Goal: Obtain resource: Obtain resource

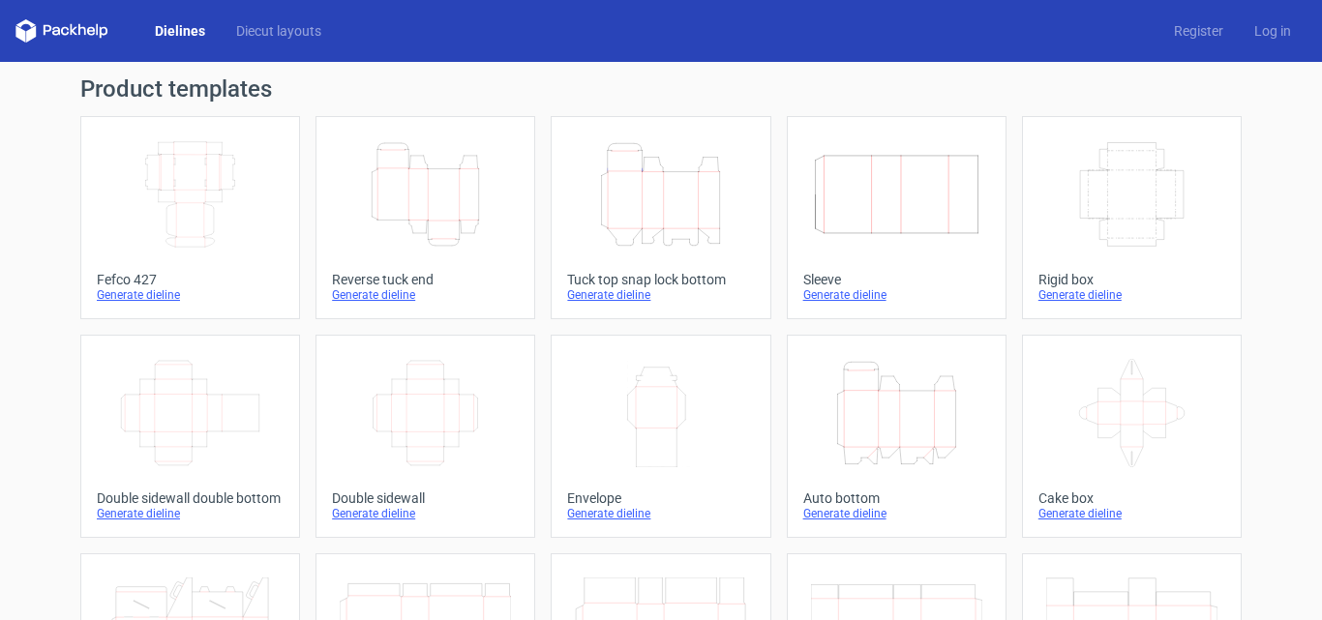
drag, startPoint x: 0, startPoint y: 69, endPoint x: 507, endPoint y: 101, distance: 508.0
click at [389, 77] on h1 "Product templates" at bounding box center [660, 88] width 1161 height 23
drag, startPoint x: 389, startPoint y: 77, endPoint x: 6, endPoint y: 85, distance: 383.2
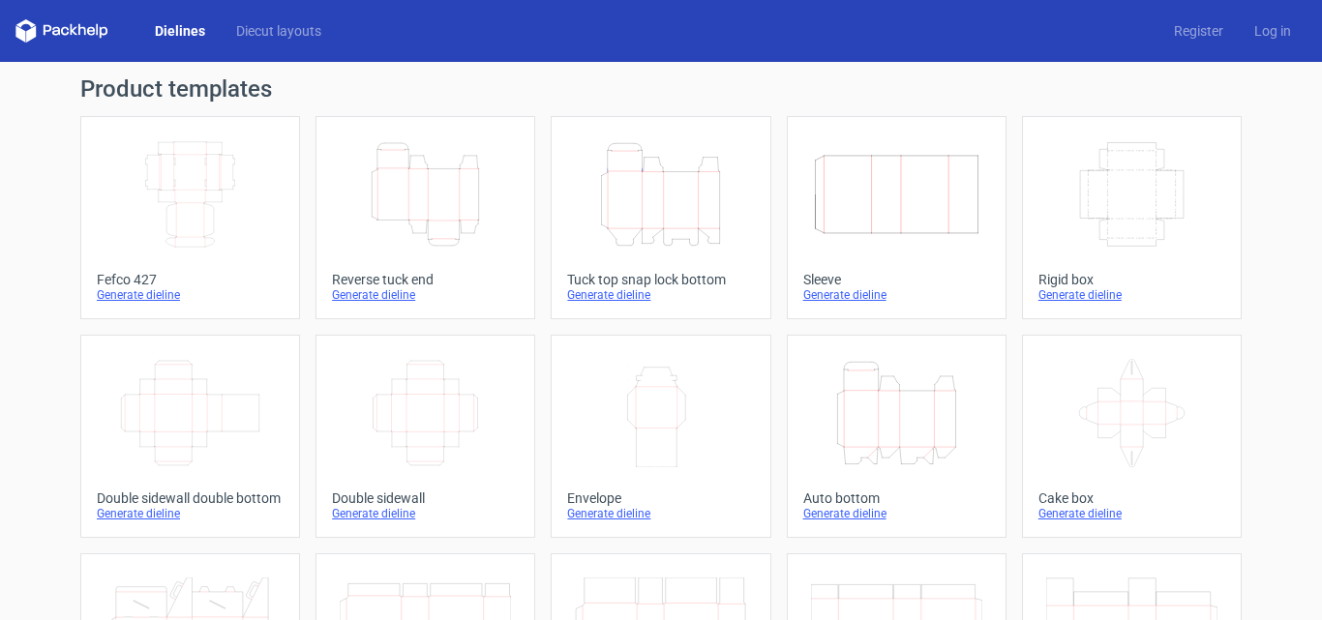
drag, startPoint x: 405, startPoint y: 90, endPoint x: 0, endPoint y: 96, distance: 405.4
click at [328, 94] on h1 "Product templates" at bounding box center [660, 88] width 1161 height 23
drag, startPoint x: 309, startPoint y: 87, endPoint x: 1, endPoint y: 103, distance: 308.1
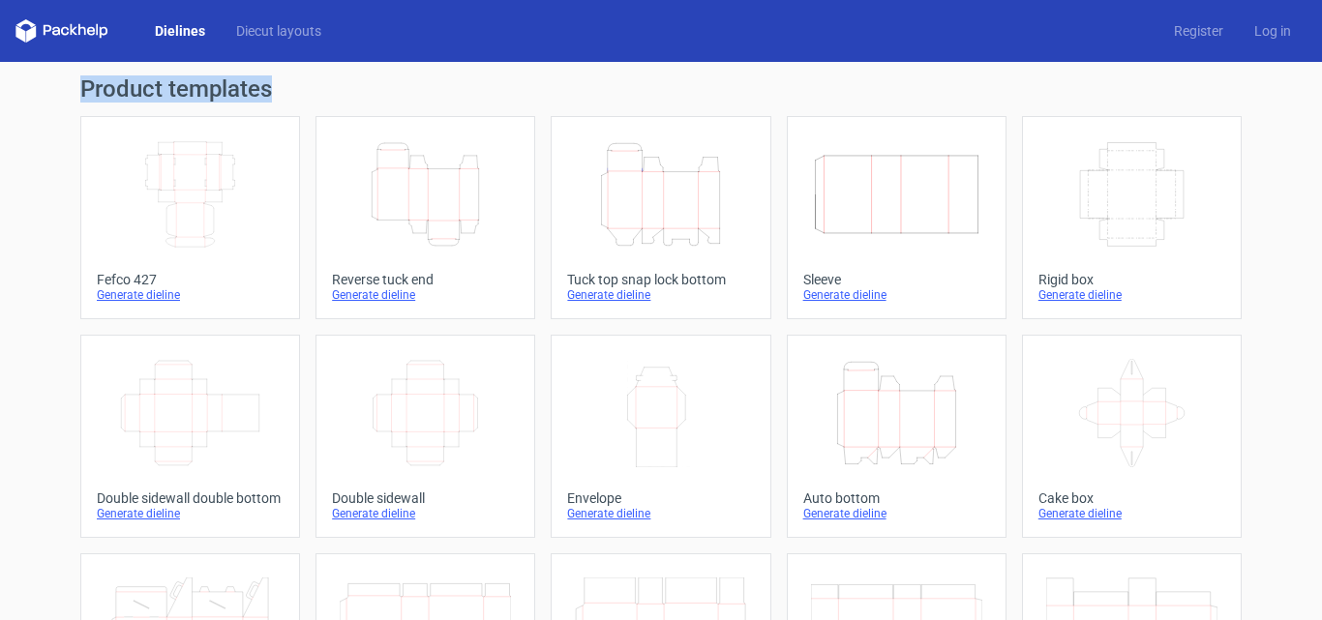
click at [259, 93] on h1 "Product templates" at bounding box center [660, 88] width 1161 height 23
click at [253, 89] on h1 "Product templates" at bounding box center [660, 88] width 1161 height 23
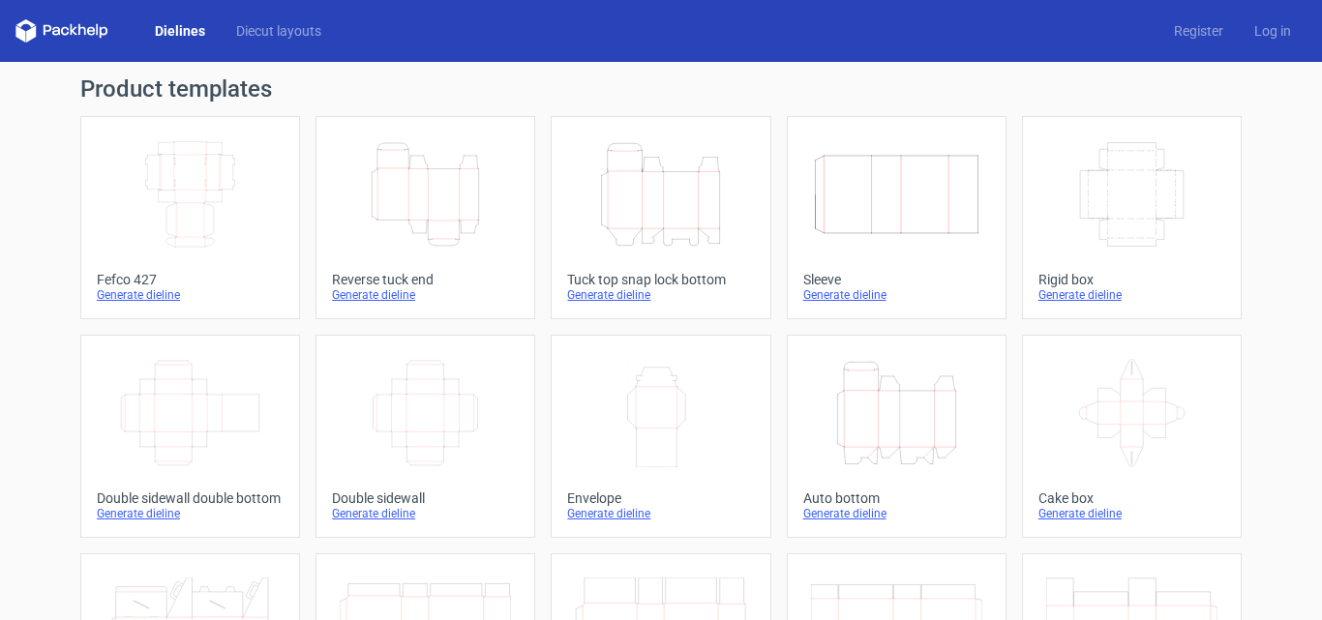
click at [347, 90] on h1 "Product templates" at bounding box center [660, 88] width 1161 height 23
click at [635, 284] on div "Tuck top snap lock bottom" at bounding box center [660, 279] width 187 height 15
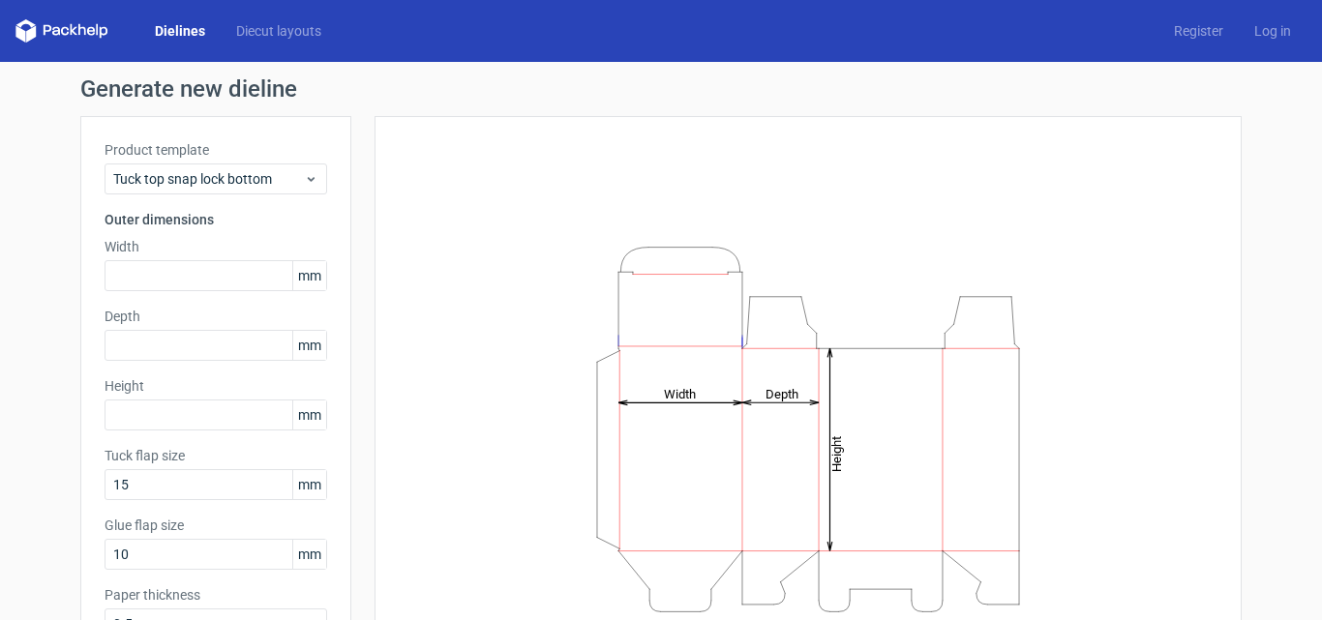
scroll to position [97, 0]
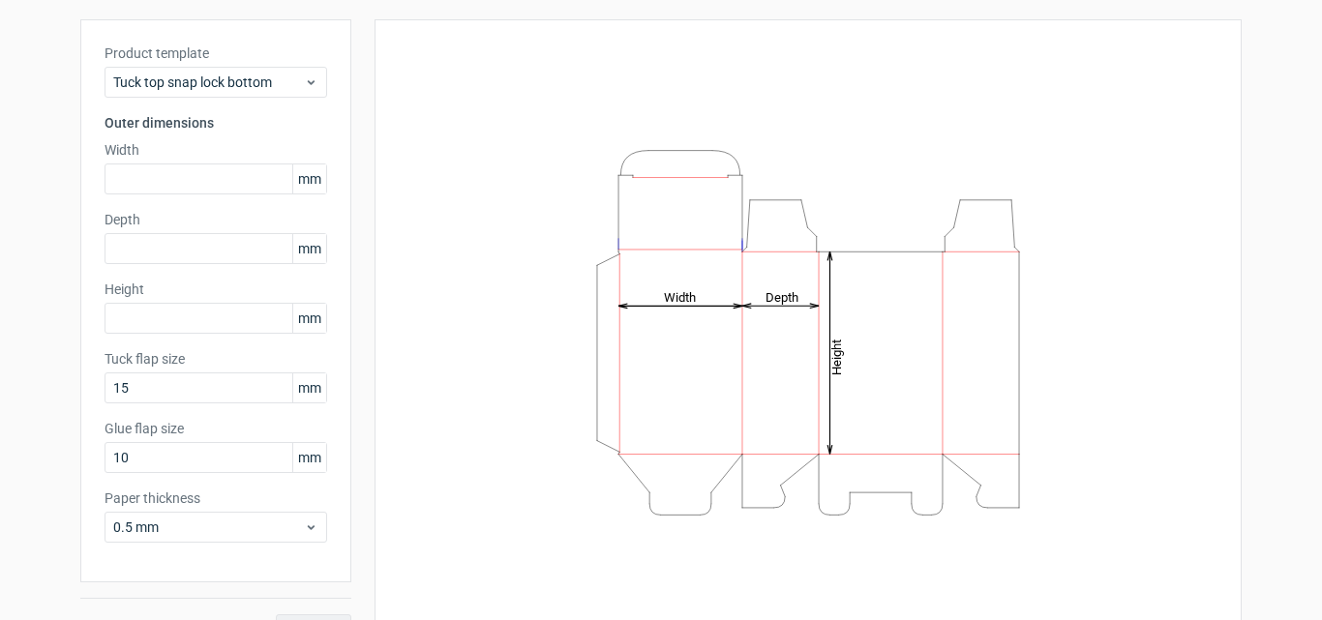
click at [196, 162] on div "Width mm" at bounding box center [215, 167] width 223 height 54
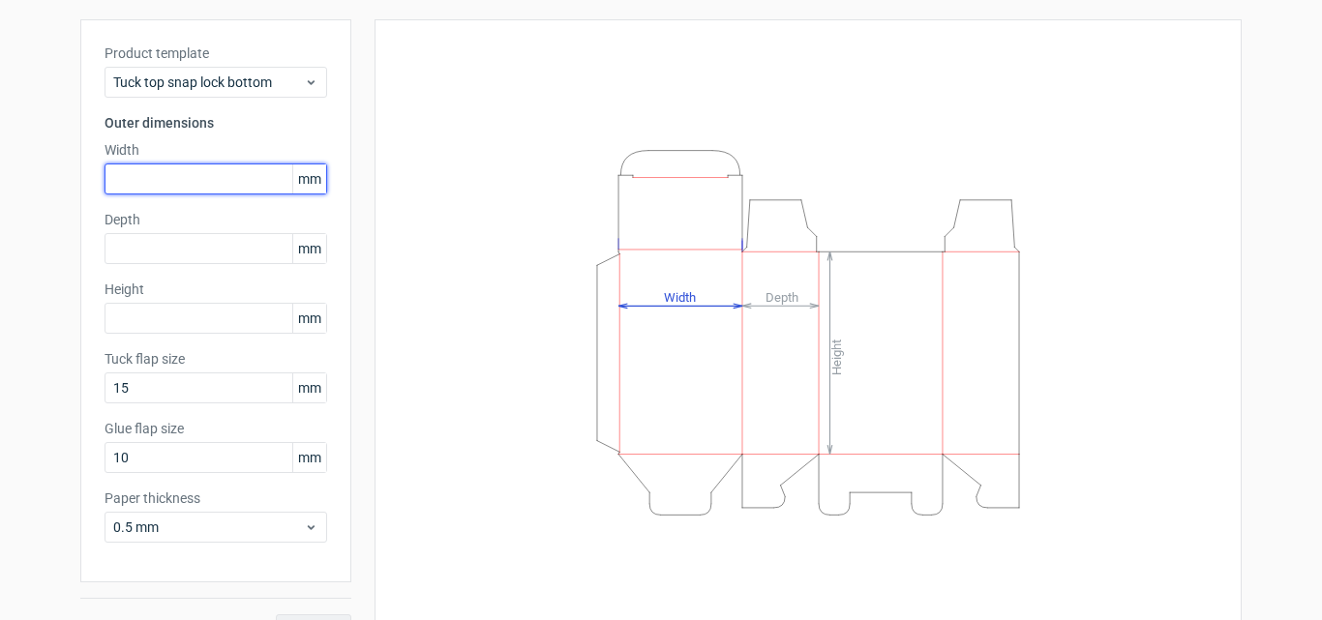
click at [174, 179] on input "text" at bounding box center [215, 179] width 223 height 31
type input "130"
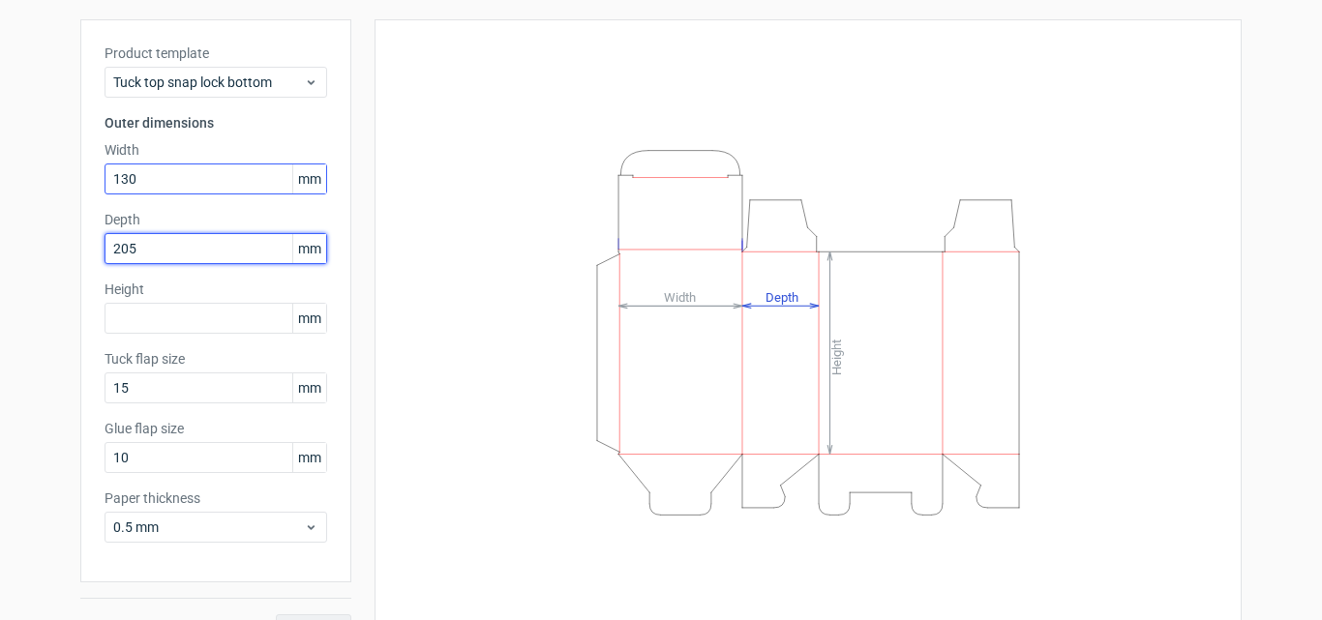
type input "205"
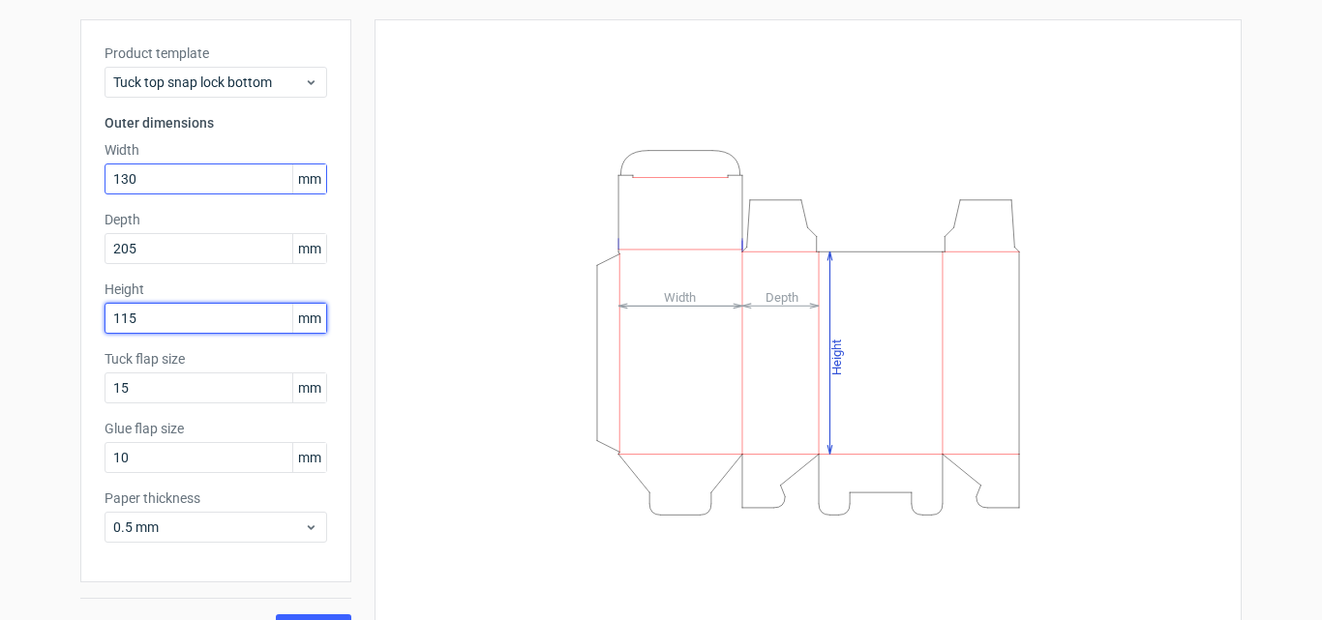
type input "115"
click at [276, 614] on button "Generate" at bounding box center [313, 629] width 75 height 31
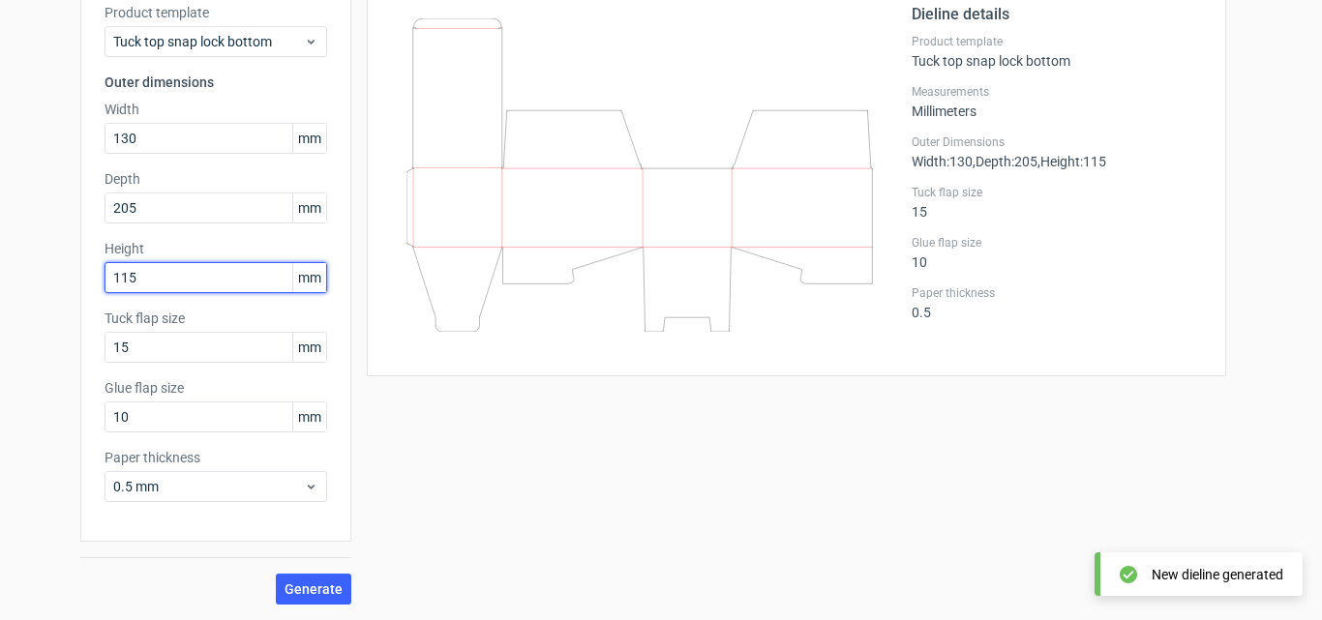
scroll to position [41, 0]
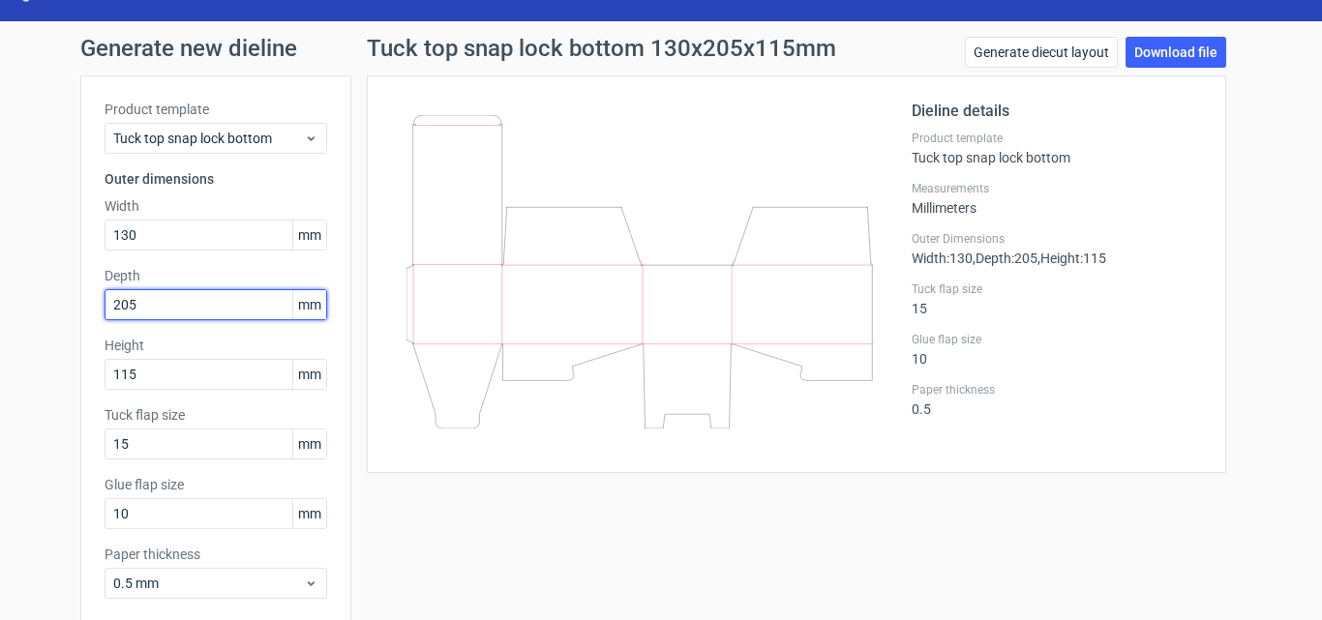
drag, startPoint x: 134, startPoint y: 307, endPoint x: 18, endPoint y: 316, distance: 116.5
click at [20, 316] on div "Generate new dieline Product template Tuck top snap lock bottom Outer dimension…" at bounding box center [661, 369] width 1322 height 696
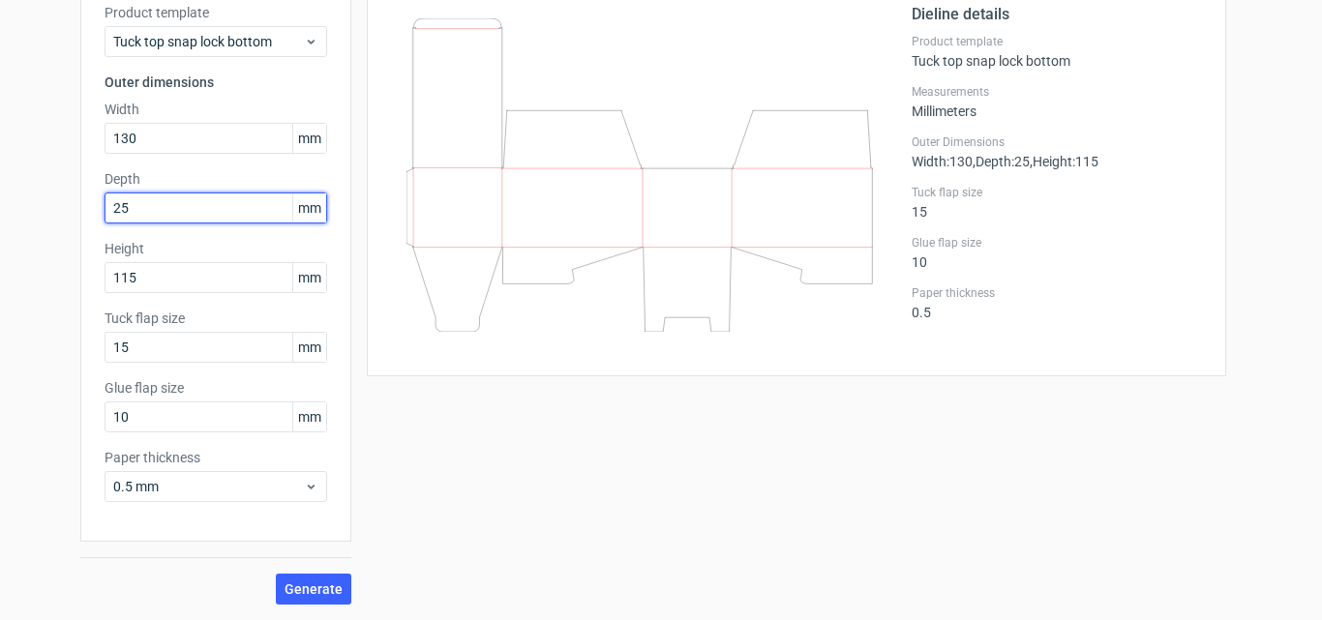
type input "25"
click at [31, 346] on div "Generate new dieline Product template Tuck top snap lock bottom Outer dimension…" at bounding box center [661, 273] width 1322 height 696
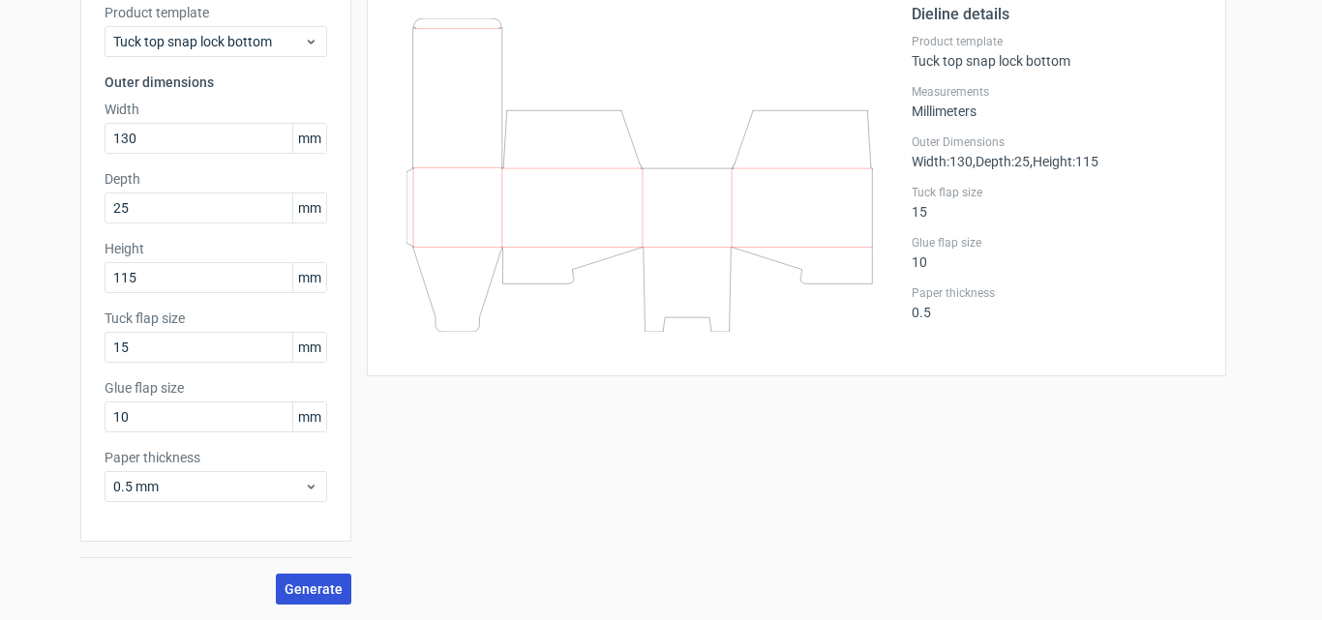
click at [305, 588] on span "Generate" at bounding box center [313, 589] width 58 height 14
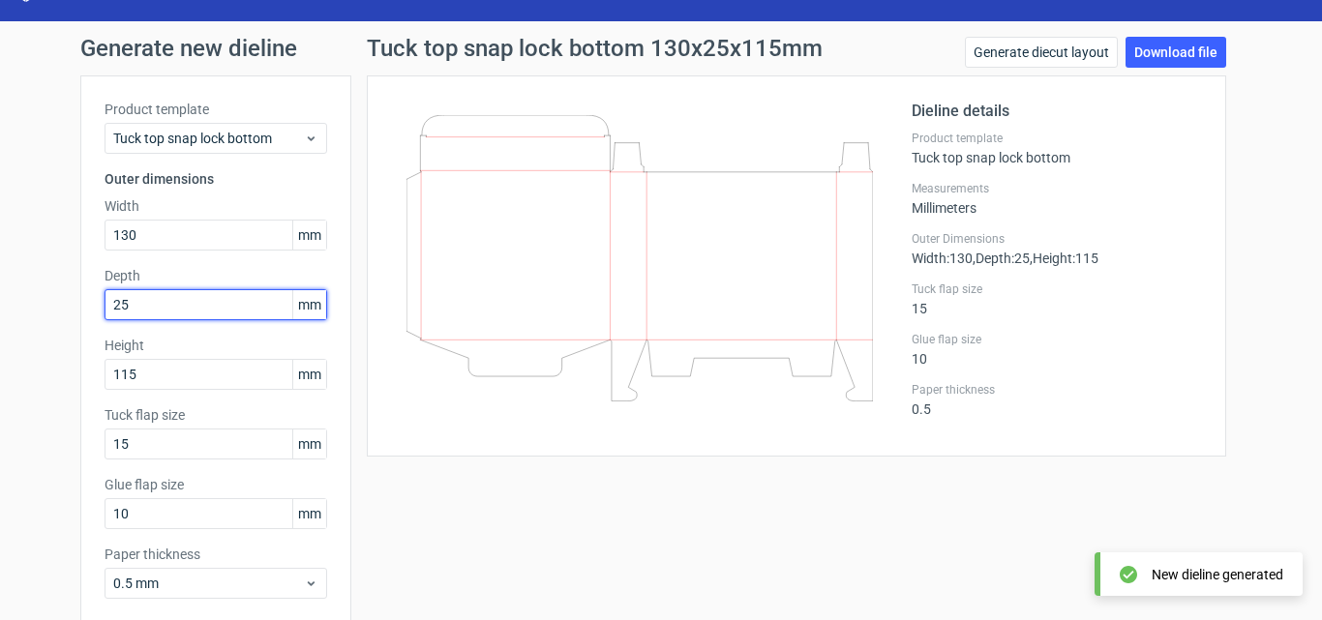
drag, startPoint x: 180, startPoint y: 304, endPoint x: 0, endPoint y: 325, distance: 181.2
click at [0, 325] on div "Generate new dieline Product template Tuck top snap lock bottom Outer dimension…" at bounding box center [661, 369] width 1322 height 696
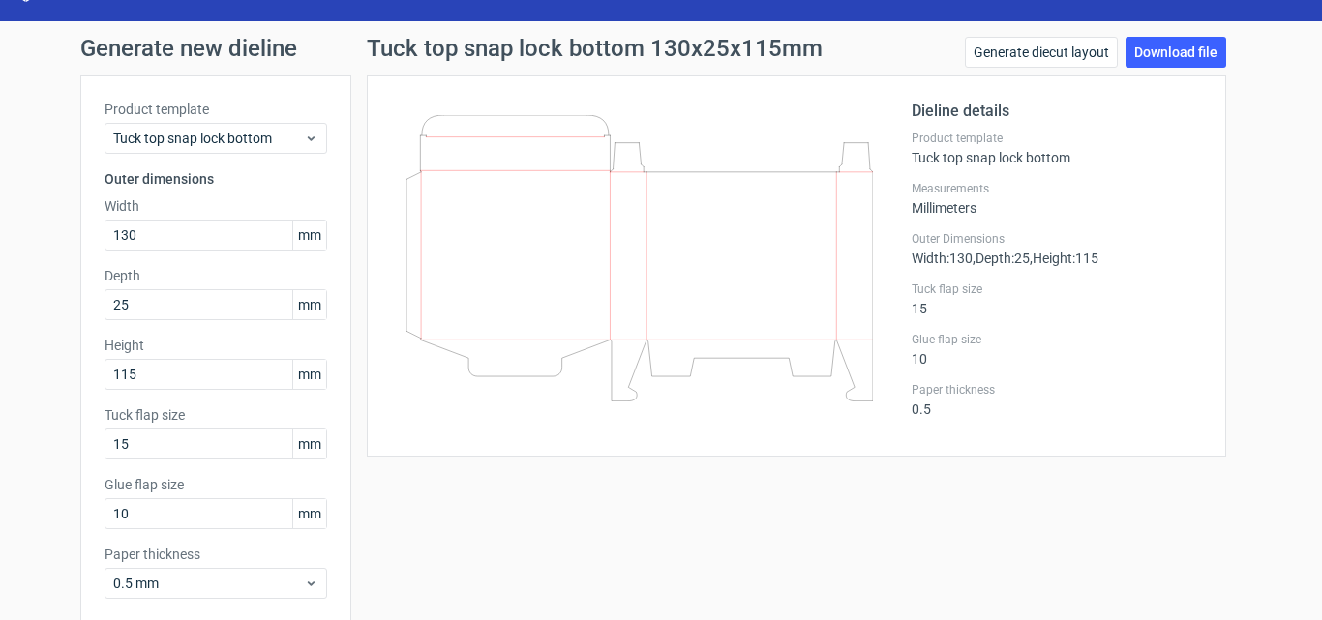
click at [4, 330] on div "Generate new dieline Product template Tuck top snap lock bottom Outer dimension…" at bounding box center [661, 369] width 1322 height 696
click at [573, 525] on div "Tuck top snap lock bottom 130x25x115mm Generate diecut layout Download file Die…" at bounding box center [796, 369] width 890 height 665
